Goal: Task Accomplishment & Management: Use online tool/utility

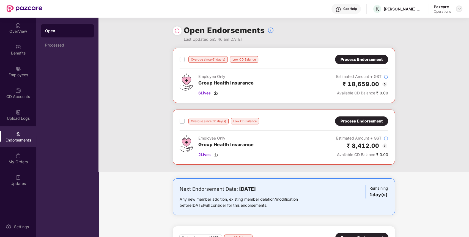
click at [458, 8] on img at bounding box center [459, 9] width 4 height 4
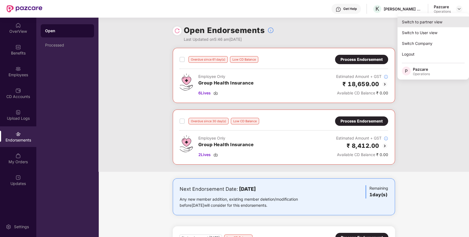
click at [438, 21] on div "Switch to partner view" at bounding box center [432, 21] width 71 height 11
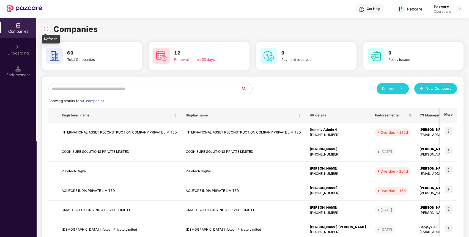
click at [48, 28] on img at bounding box center [45, 28] width 5 height 5
click at [199, 88] on input "text" at bounding box center [144, 88] width 193 height 11
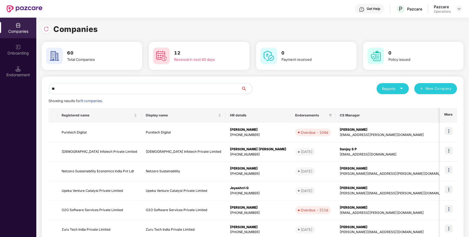
type input "*"
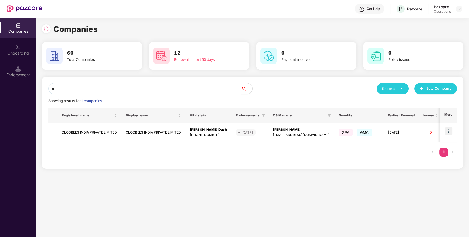
type input "*"
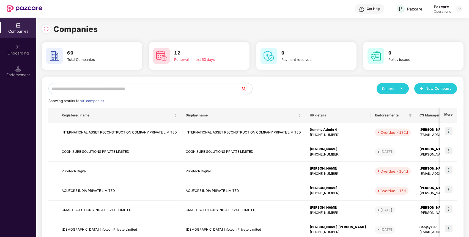
click at [222, 91] on input "text" at bounding box center [144, 88] width 193 height 11
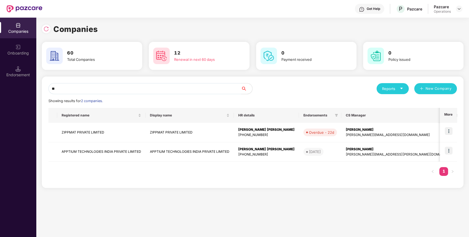
type input "*"
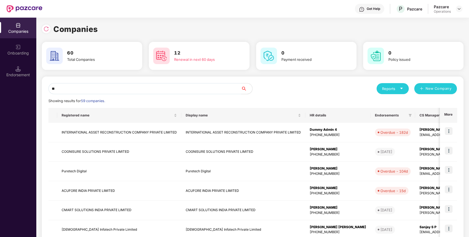
type input "*"
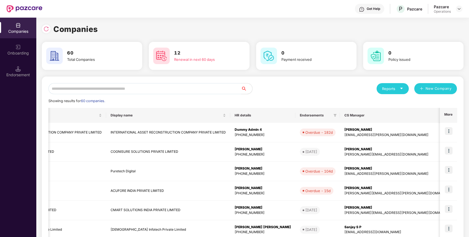
scroll to position [0, 75]
click at [452, 118] on span at bounding box center [454, 115] width 5 height 7
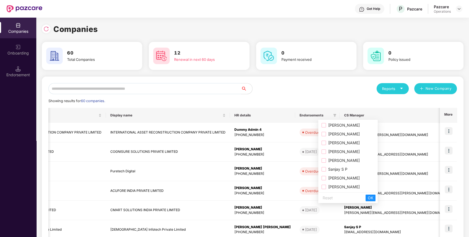
click at [336, 161] on span "[PERSON_NAME]" at bounding box center [343, 160] width 34 height 5
click at [373, 196] on span "OK" at bounding box center [370, 198] width 5 height 6
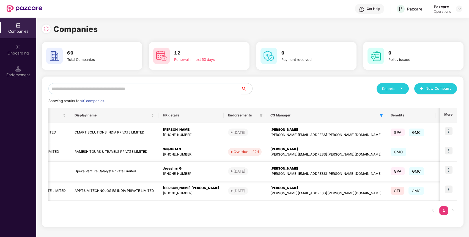
scroll to position [0, 0]
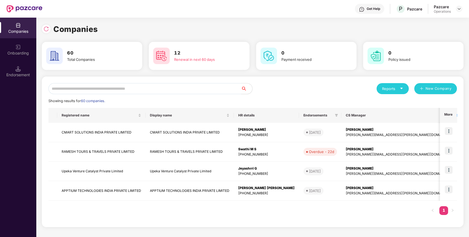
click at [106, 90] on input "text" at bounding box center [144, 88] width 193 height 11
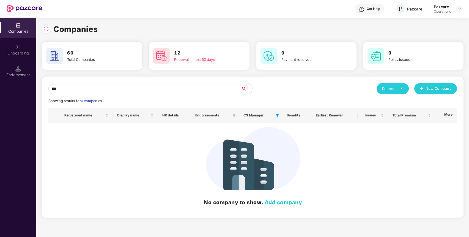
type input "***"
